Goal: Task Accomplishment & Management: Use online tool/utility

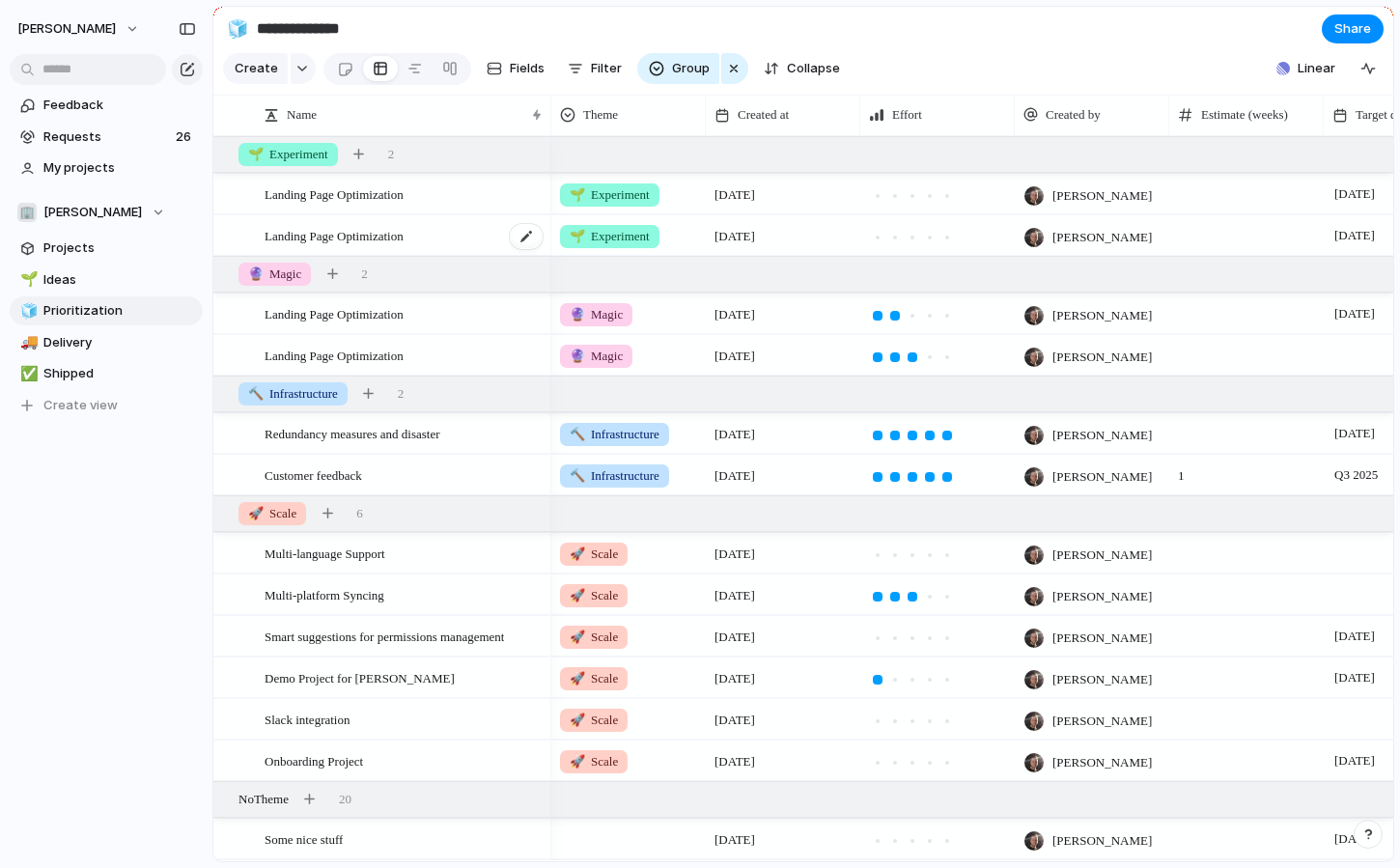
click at [361, 238] on span "Landing Page Optimization" at bounding box center [334, 234] width 139 height 22
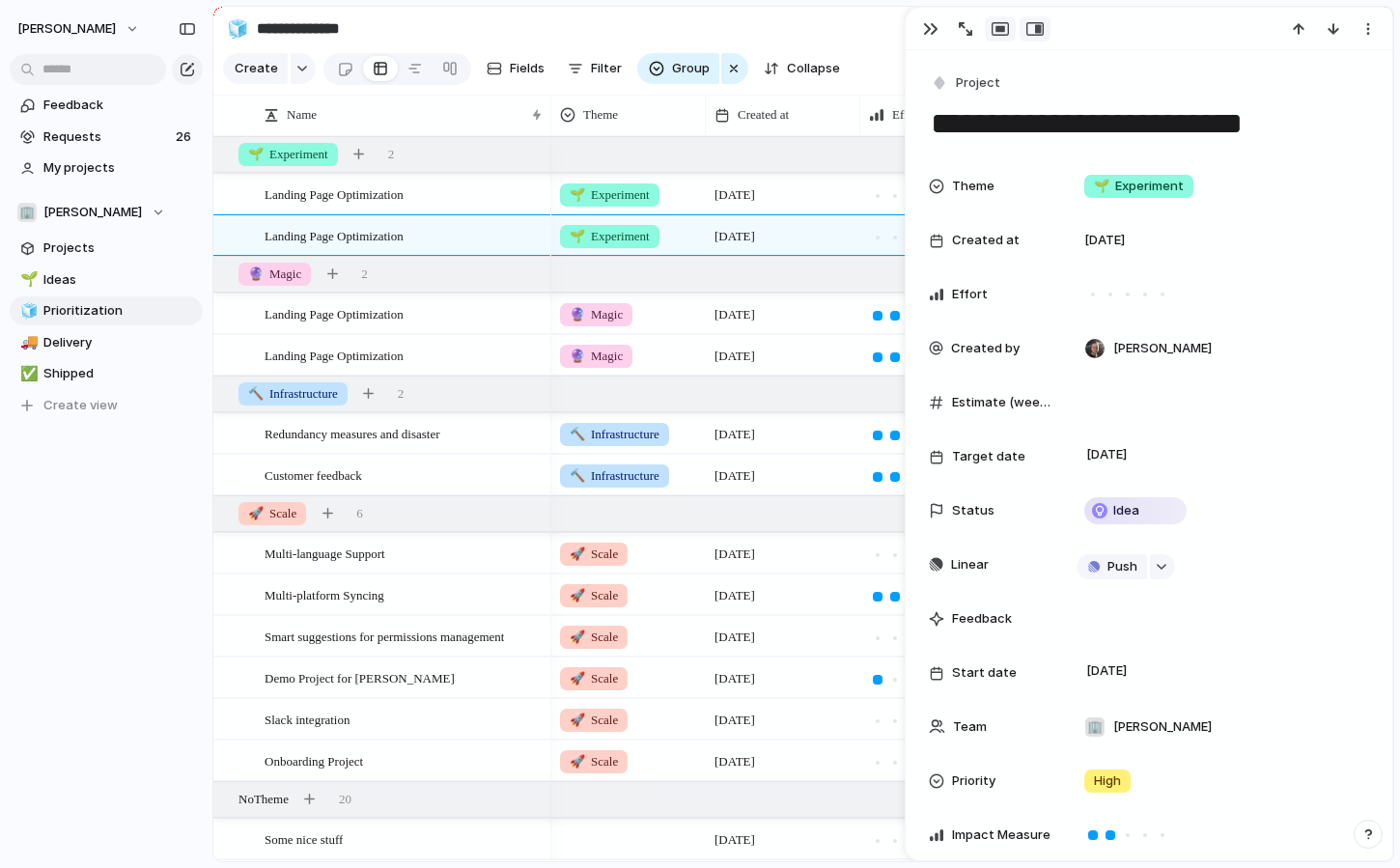
click at [994, 30] on div "button" at bounding box center [1001, 29] width 18 height 16
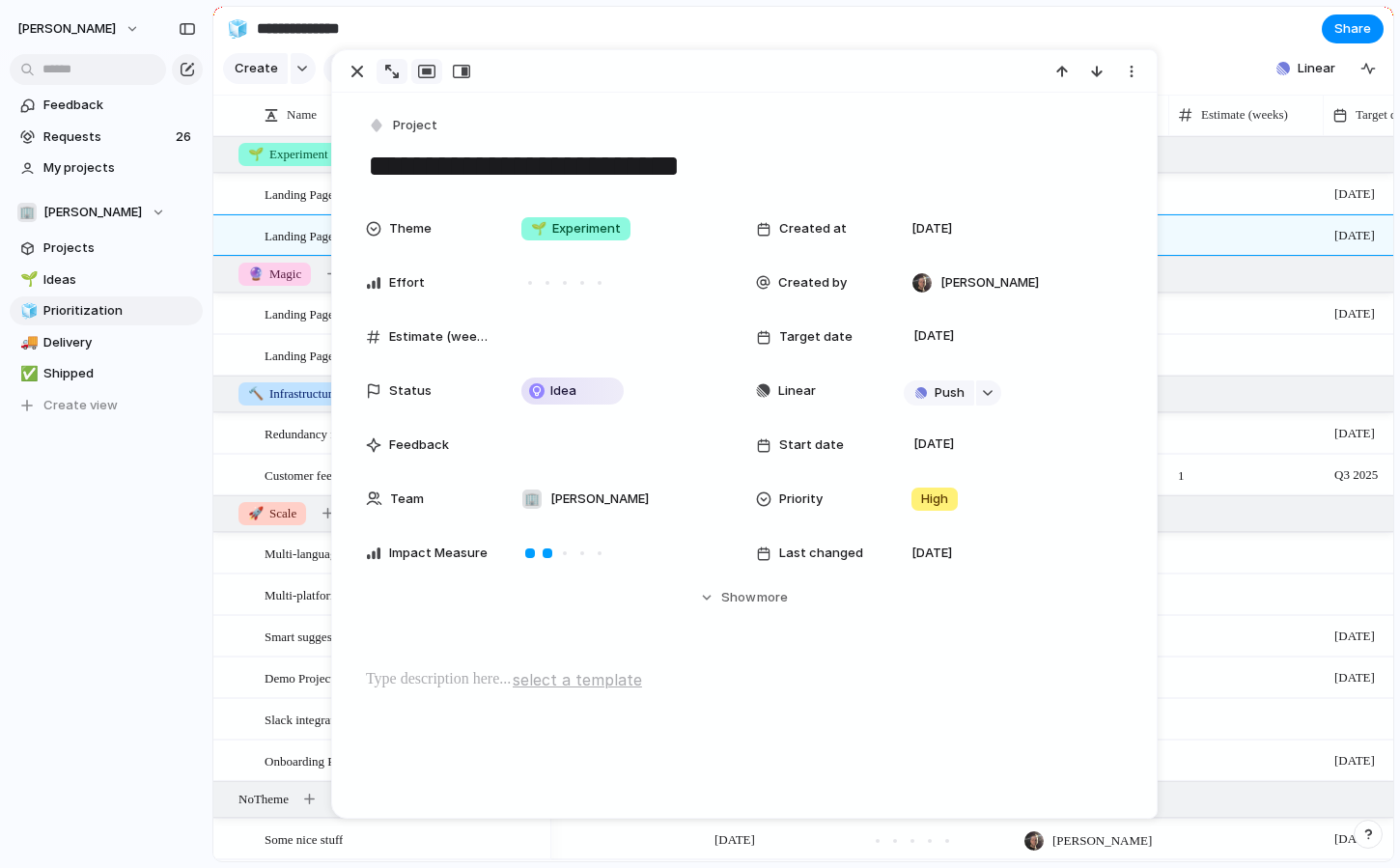
click at [390, 73] on div "button" at bounding box center [392, 71] width 14 height 14
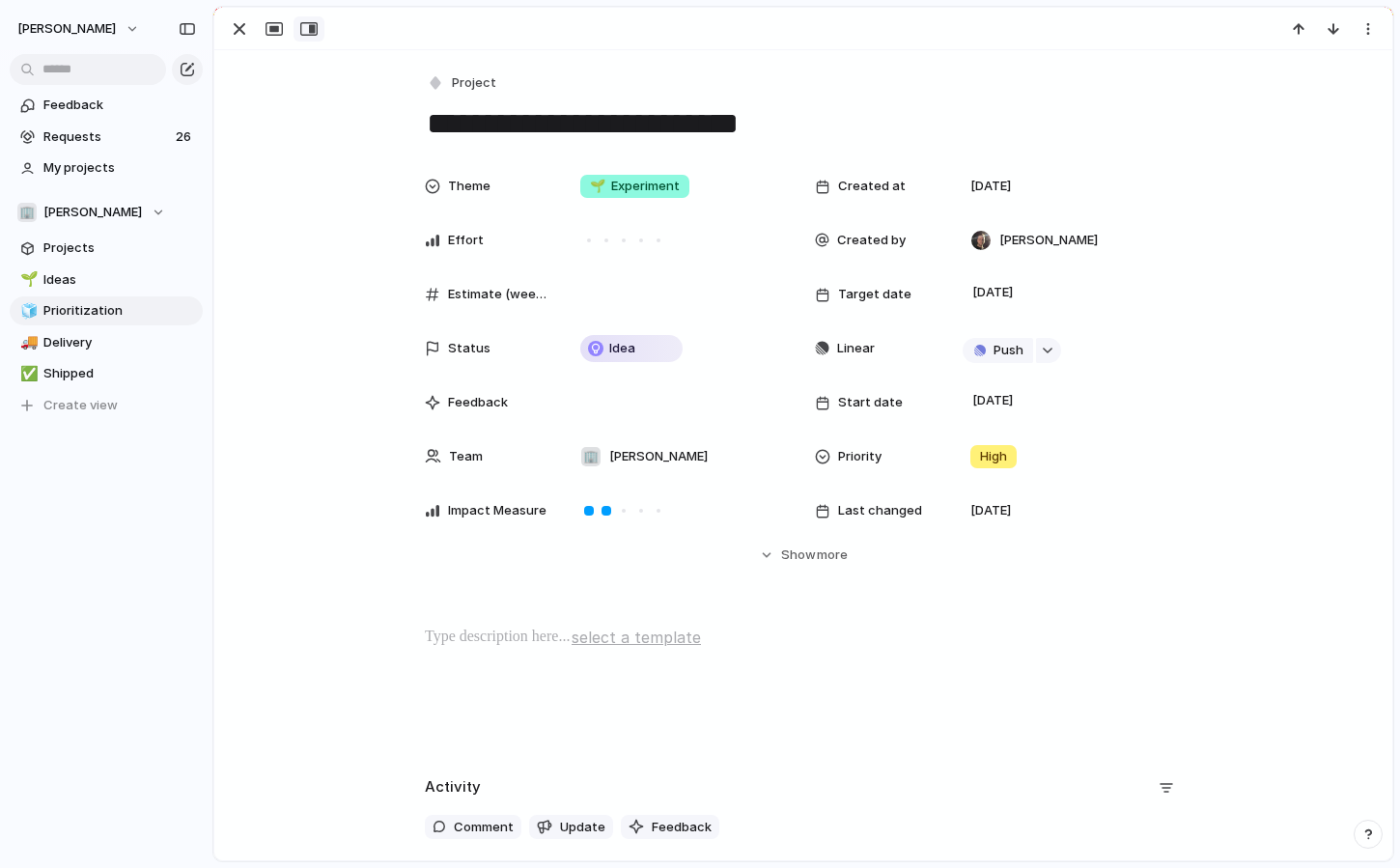
click at [309, 35] on div "button" at bounding box center [309, 29] width 18 height 16
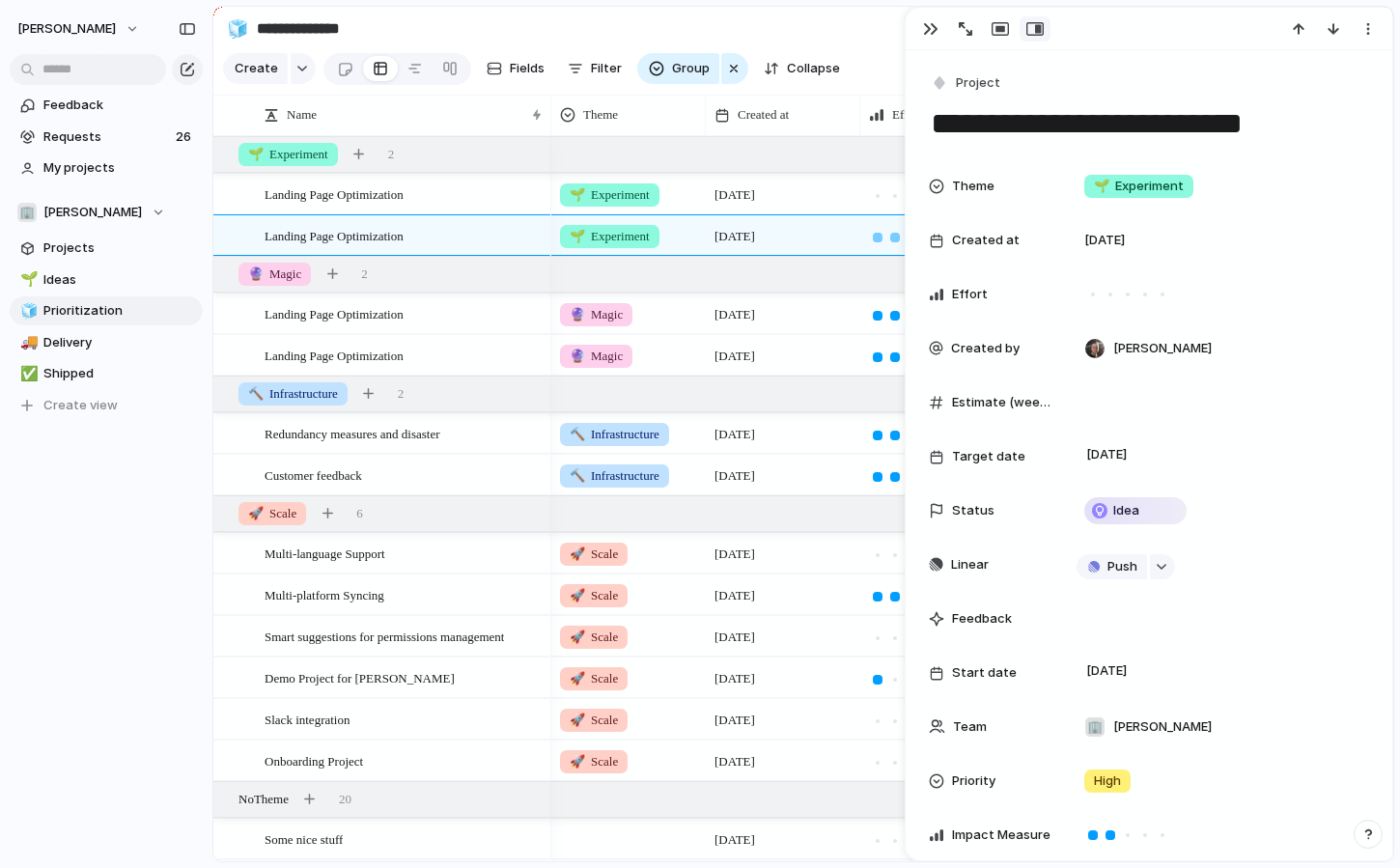
drag, startPoint x: 907, startPoint y: 227, endPoint x: 887, endPoint y: 227, distance: 20.0
click at [887, 227] on main "**********" at bounding box center [803, 434] width 1182 height 856
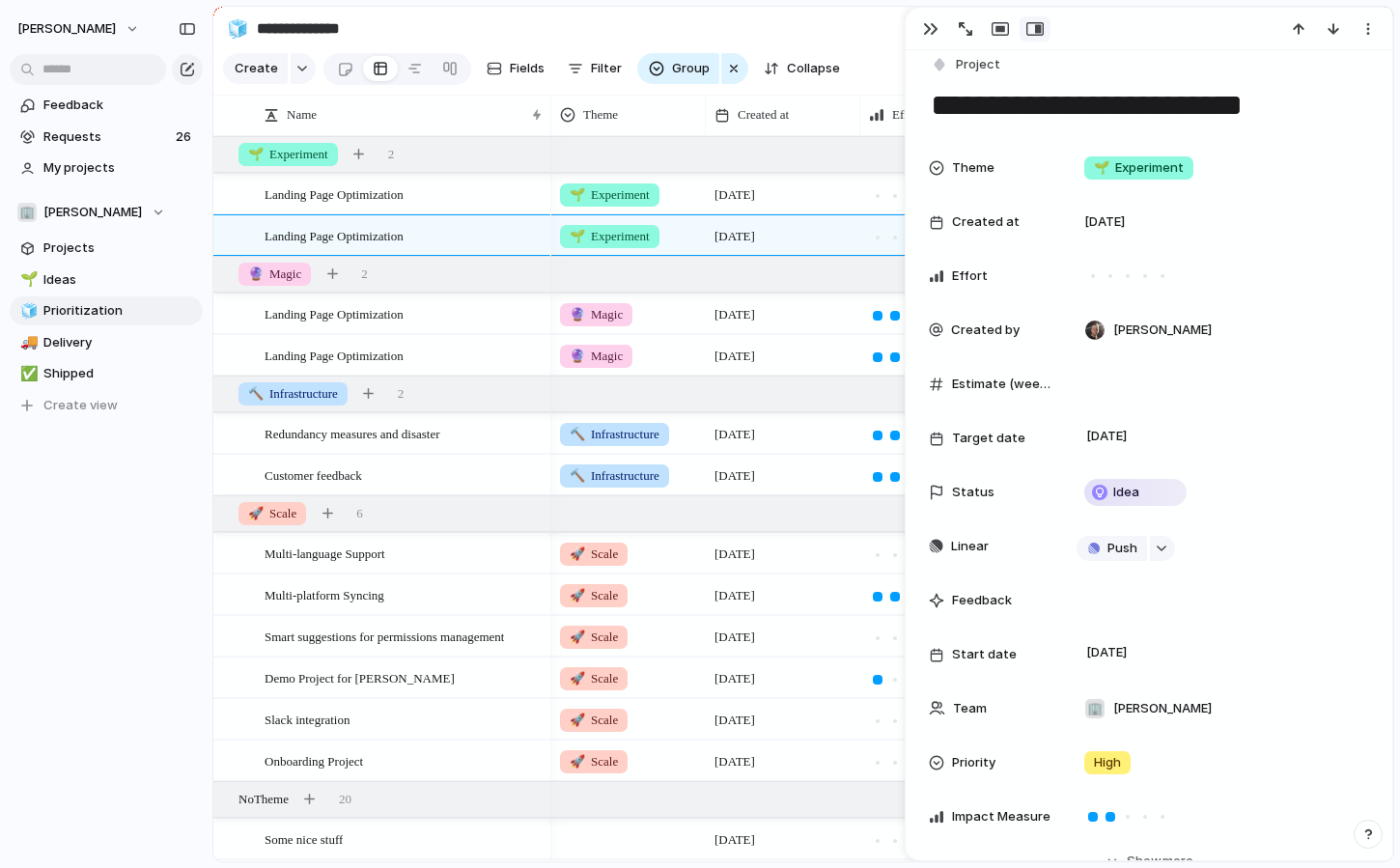
scroll to position [16, 0]
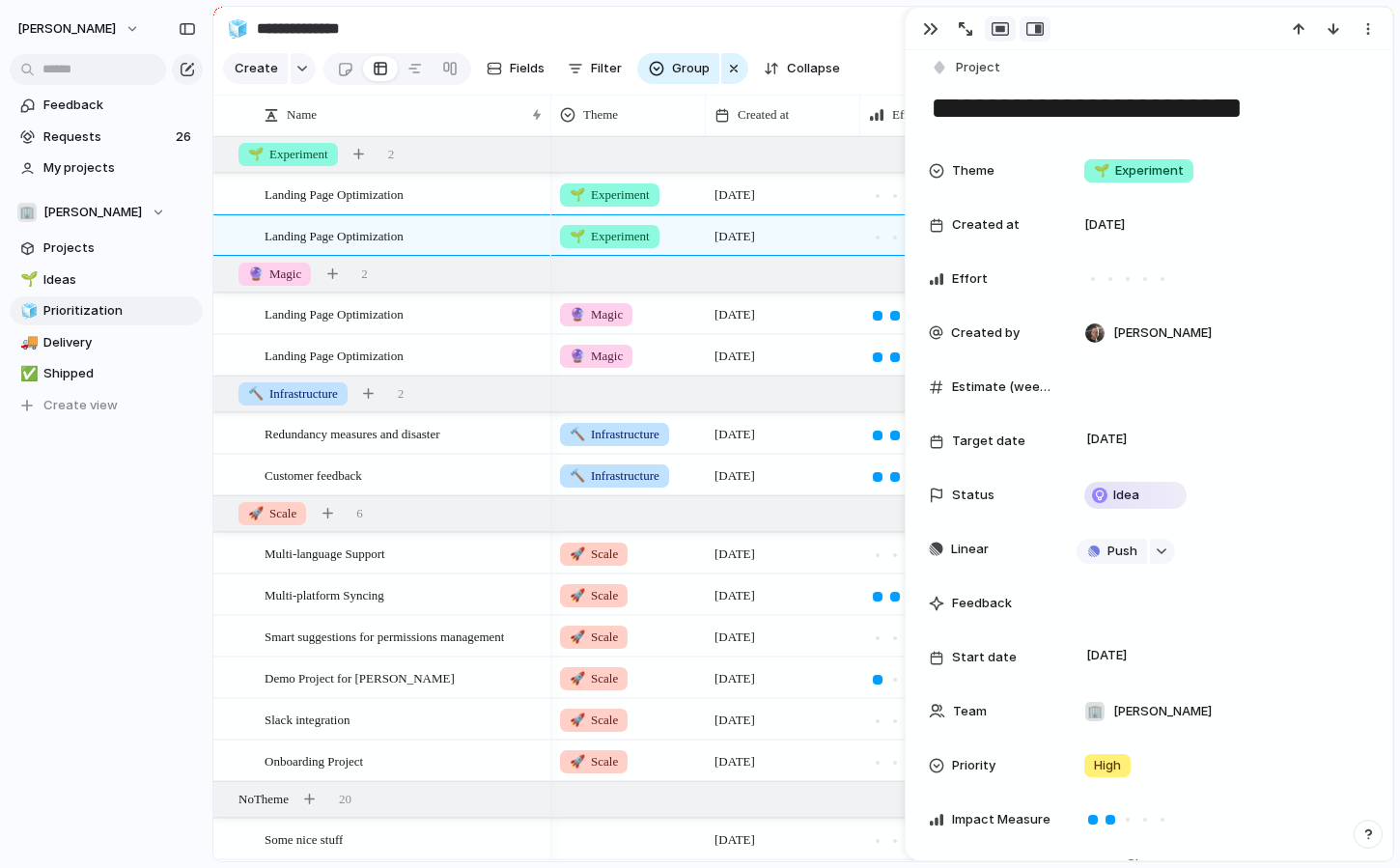
click at [993, 31] on div "button" at bounding box center [1001, 29] width 18 height 16
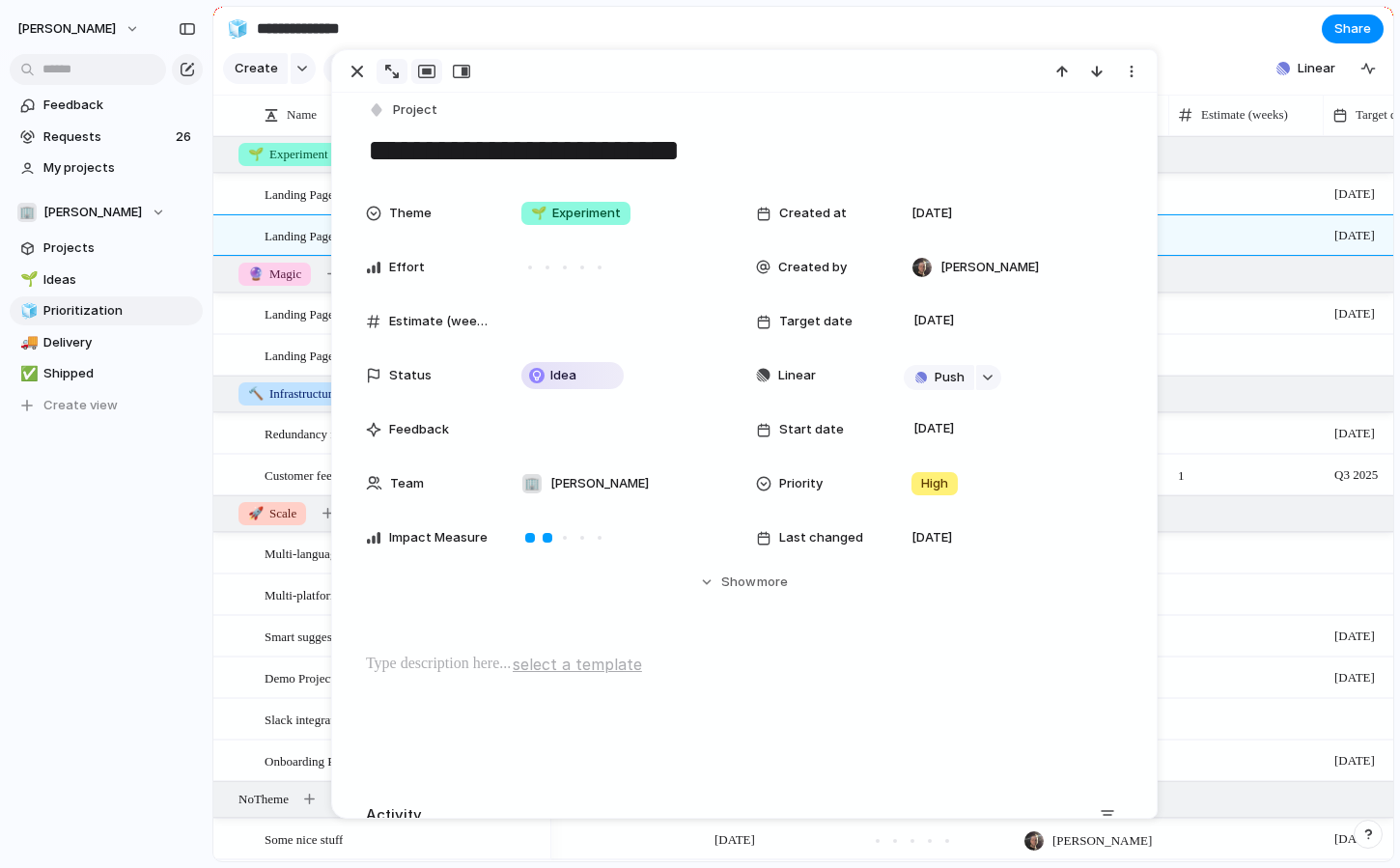
click at [394, 62] on button "button" at bounding box center [392, 71] width 31 height 25
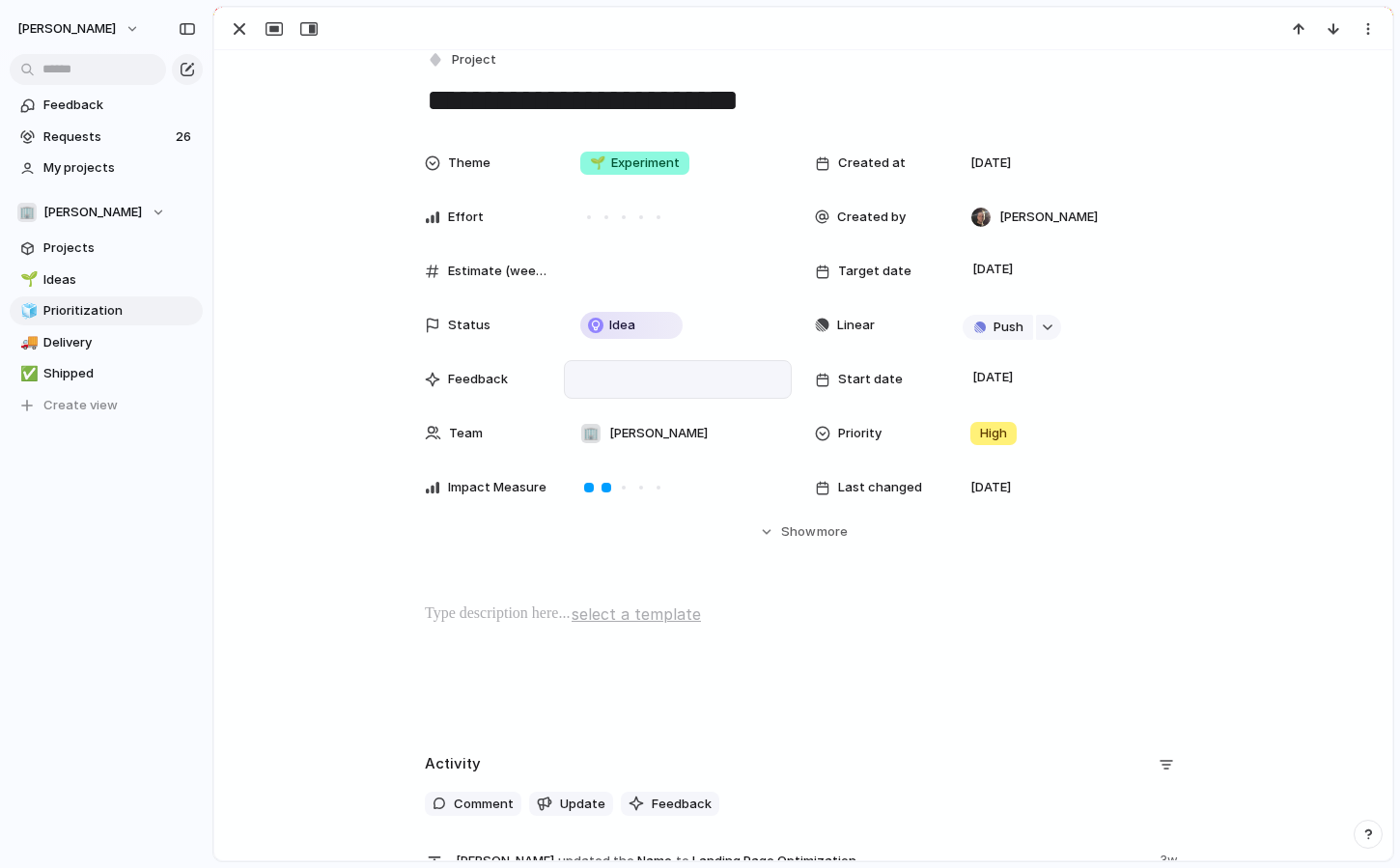
scroll to position [0, 0]
